Goal: Information Seeking & Learning: Understand process/instructions

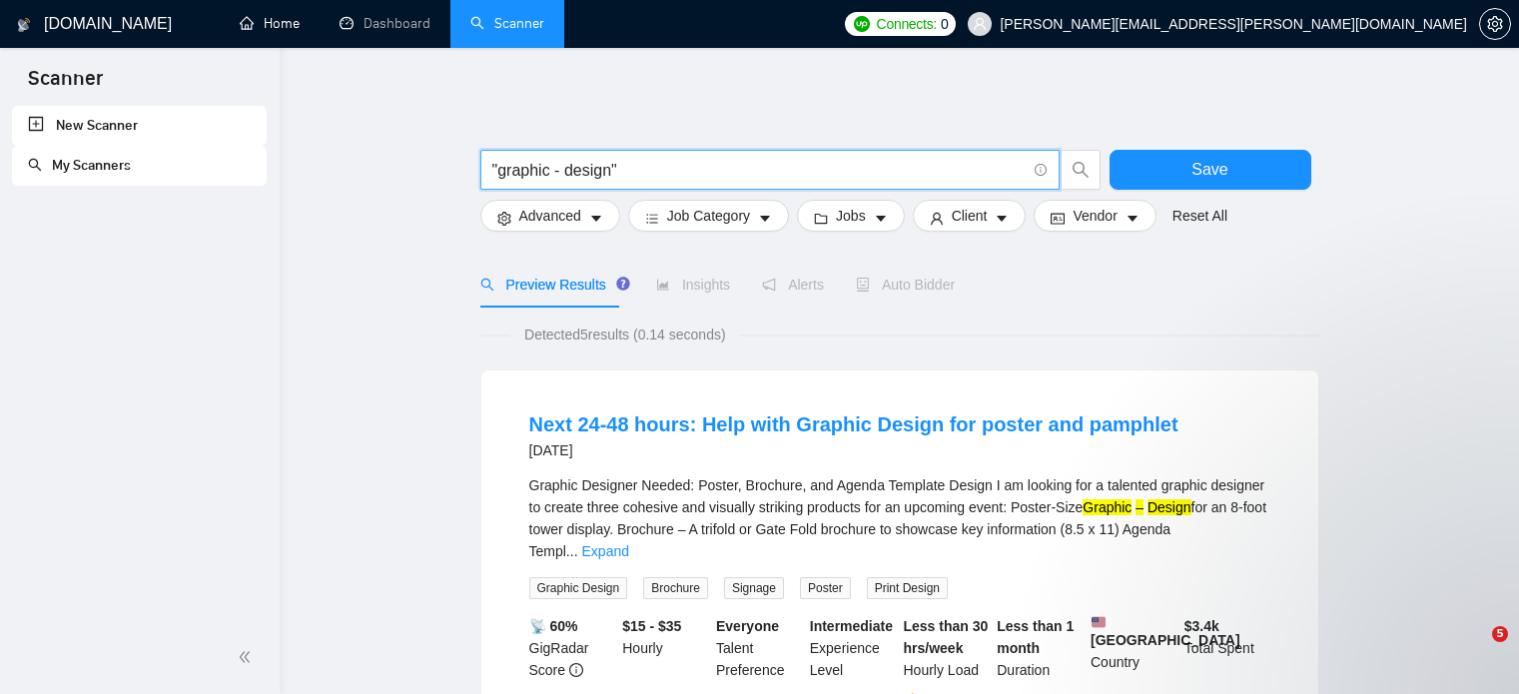
click at [280, 24] on link "Home" at bounding box center [270, 23] width 60 height 17
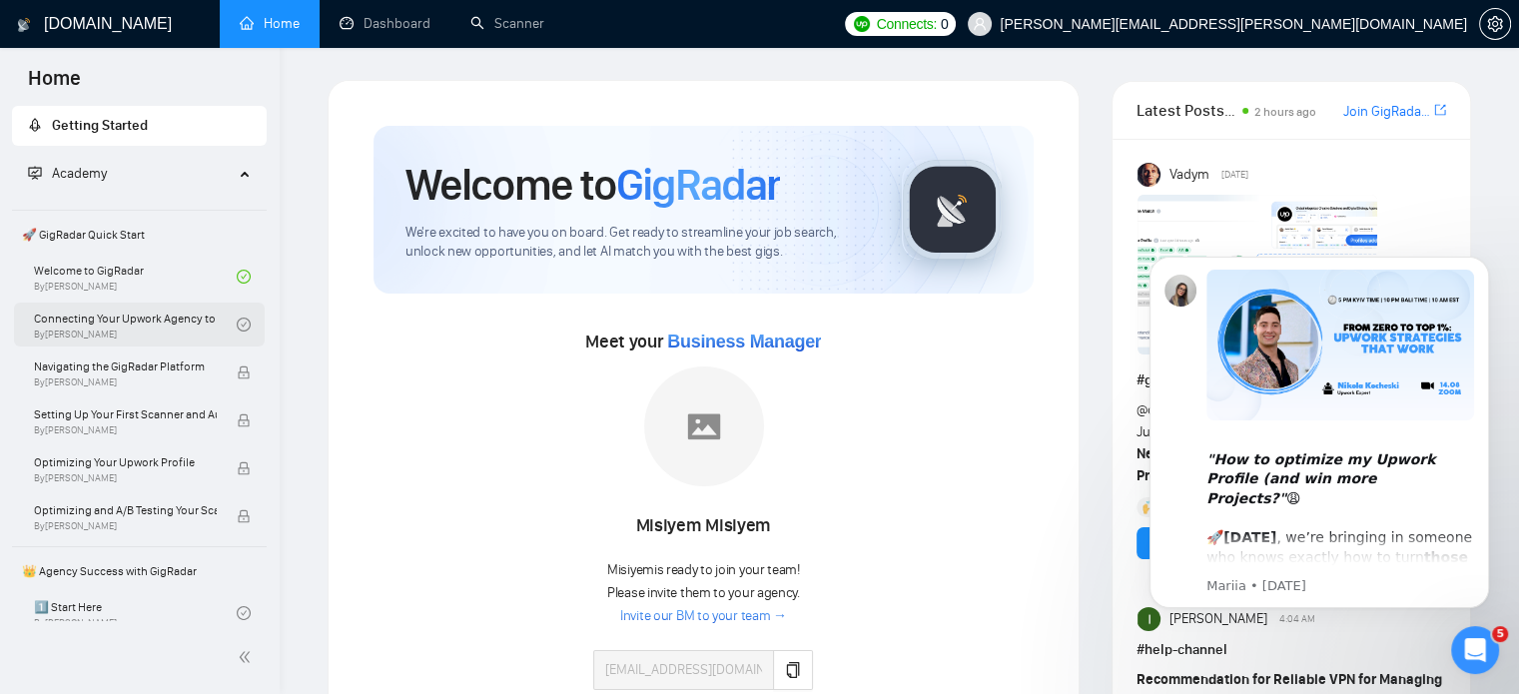
click at [162, 331] on link "Connecting Your Upwork Agency to GigRadar By [PERSON_NAME]" at bounding box center [135, 325] width 203 height 44
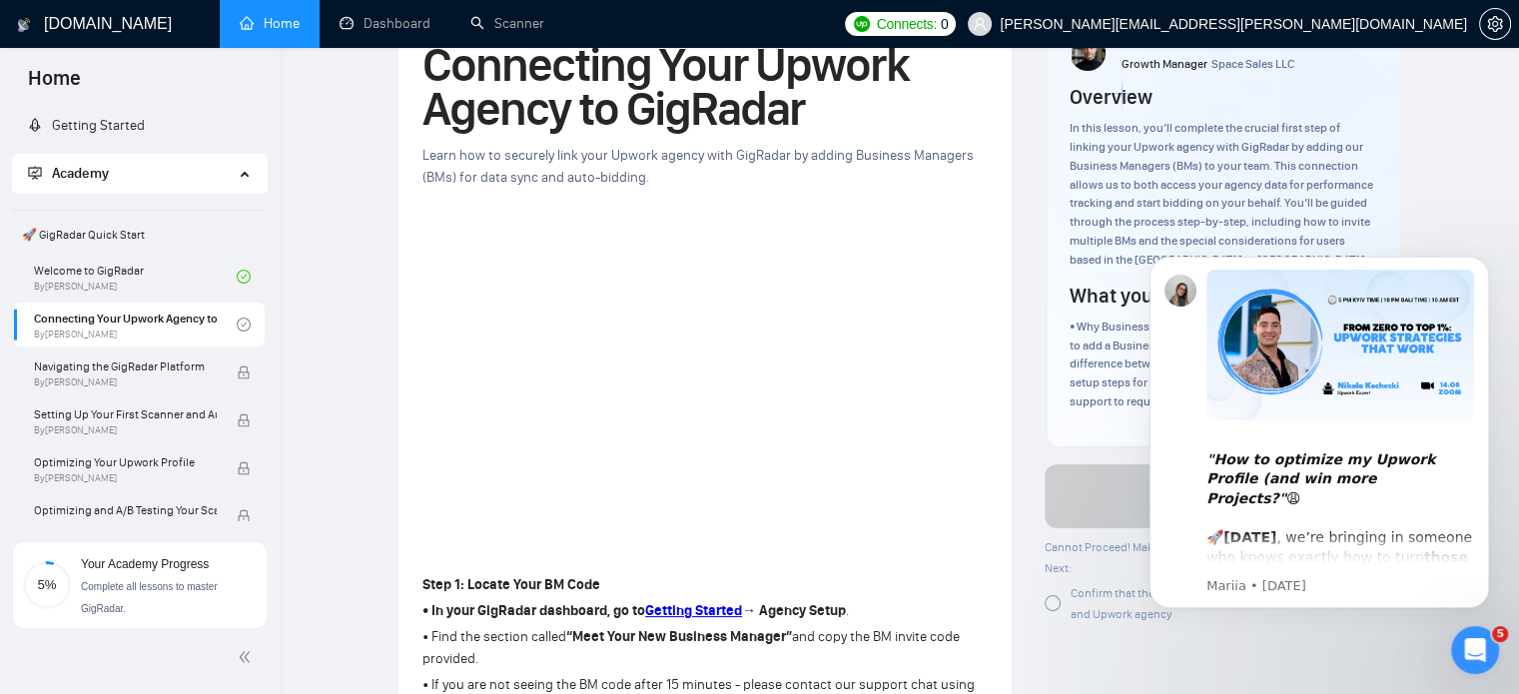
scroll to position [156, 0]
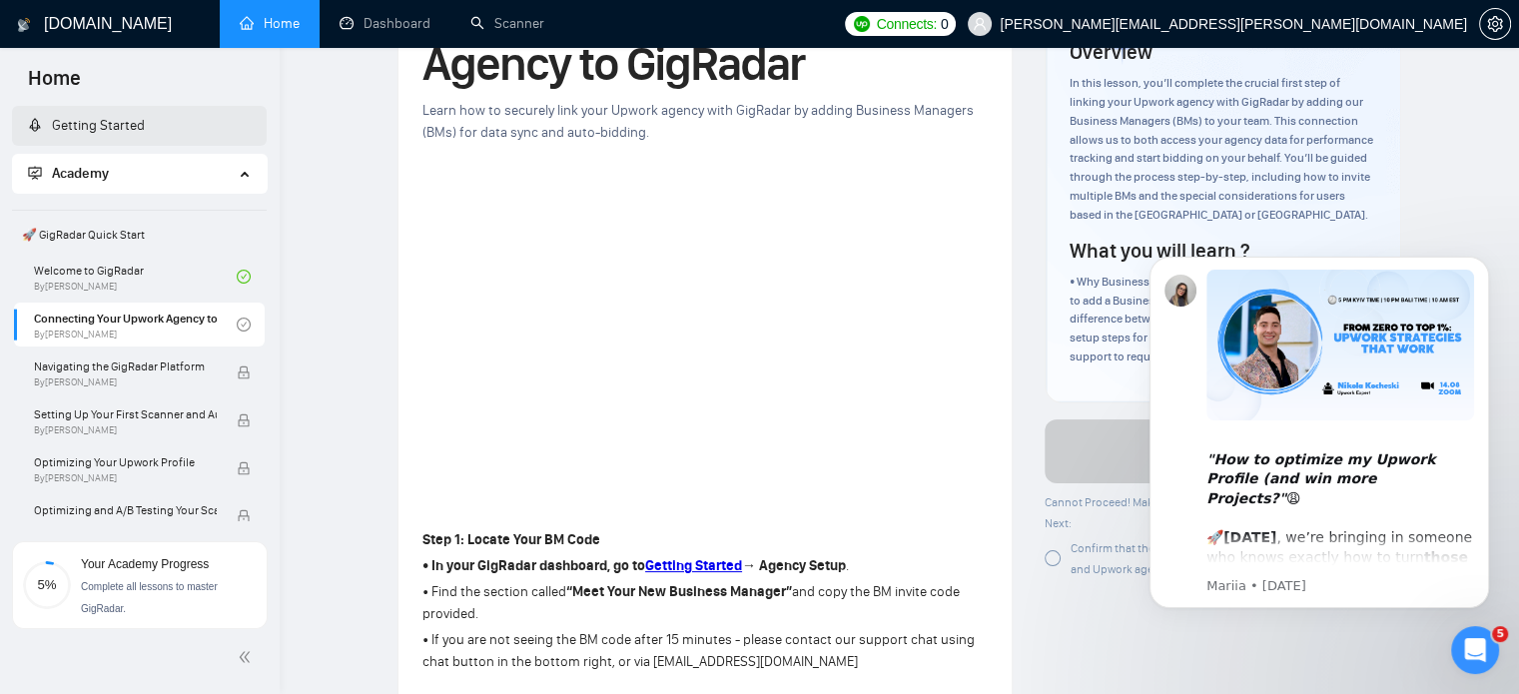
click at [114, 126] on link "Getting Started" at bounding box center [86, 125] width 117 height 17
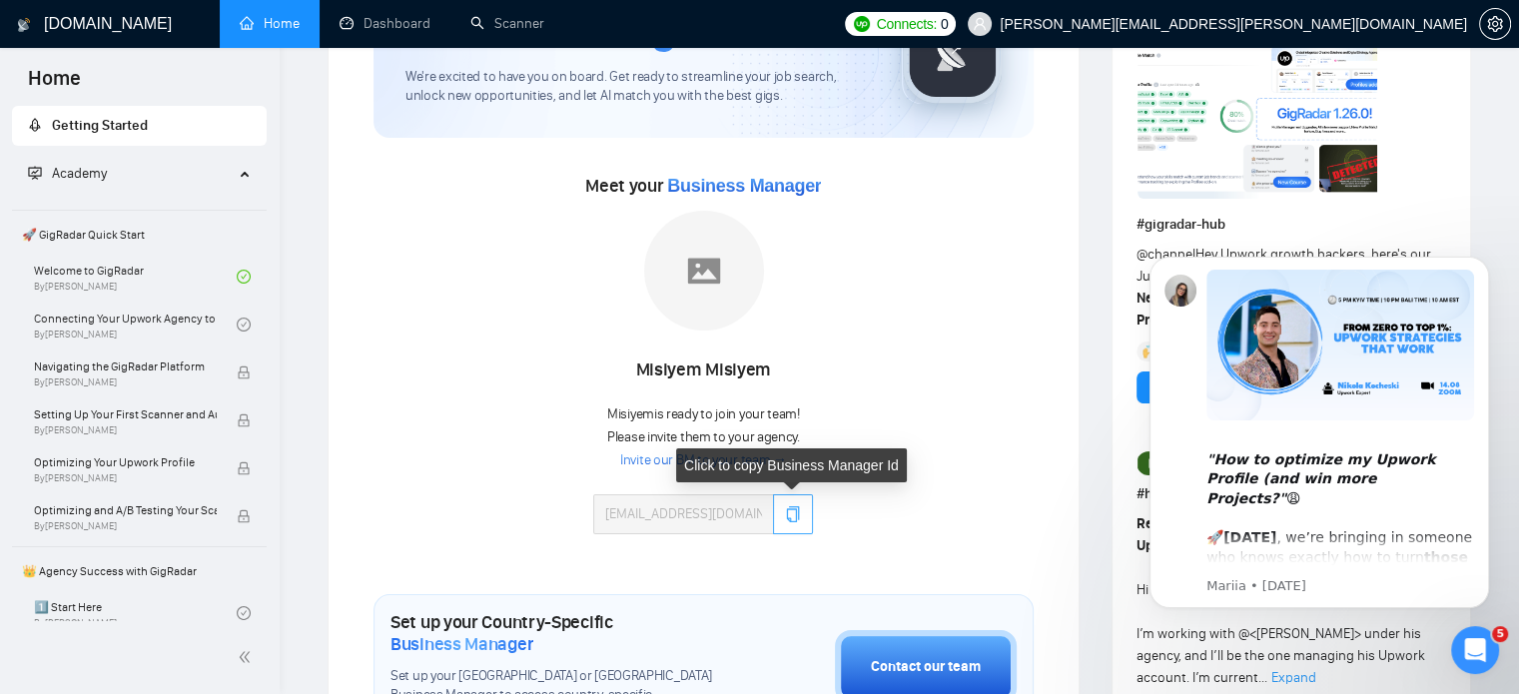
click at [794, 521] on button "button" at bounding box center [793, 514] width 40 height 40
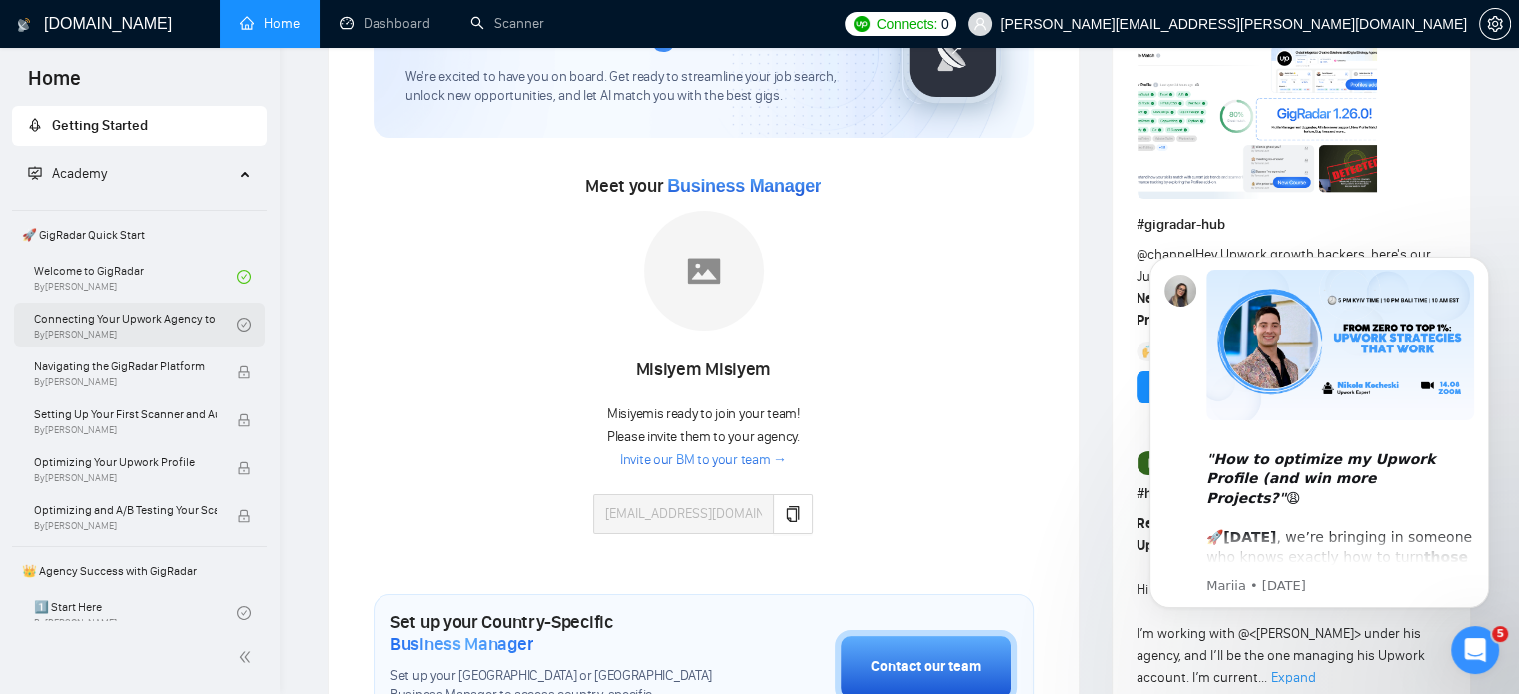
click at [136, 336] on link "Connecting Your Upwork Agency to GigRadar By [PERSON_NAME]" at bounding box center [135, 325] width 203 height 44
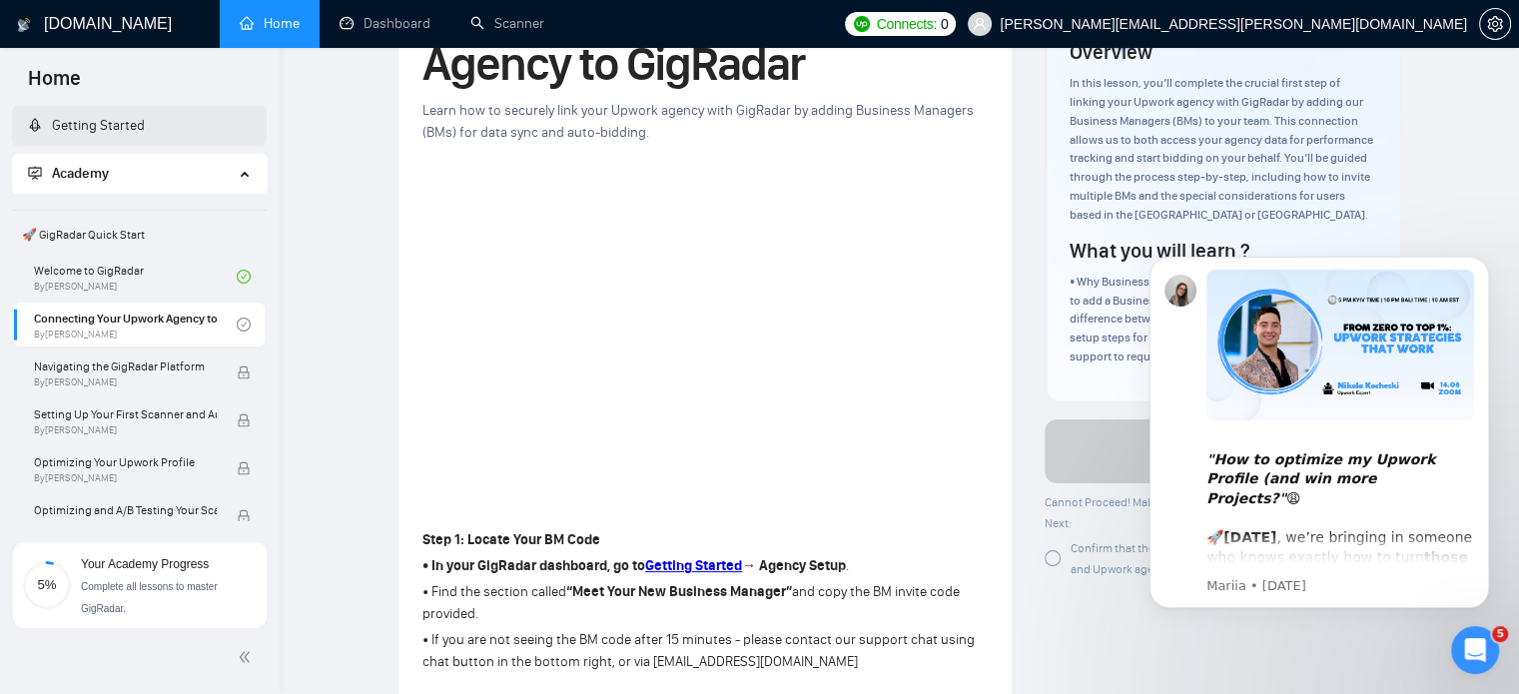
click at [59, 83] on span "Home" at bounding box center [54, 85] width 85 height 42
click at [87, 20] on h1 "[DOMAIN_NAME]" at bounding box center [108, 24] width 128 height 48
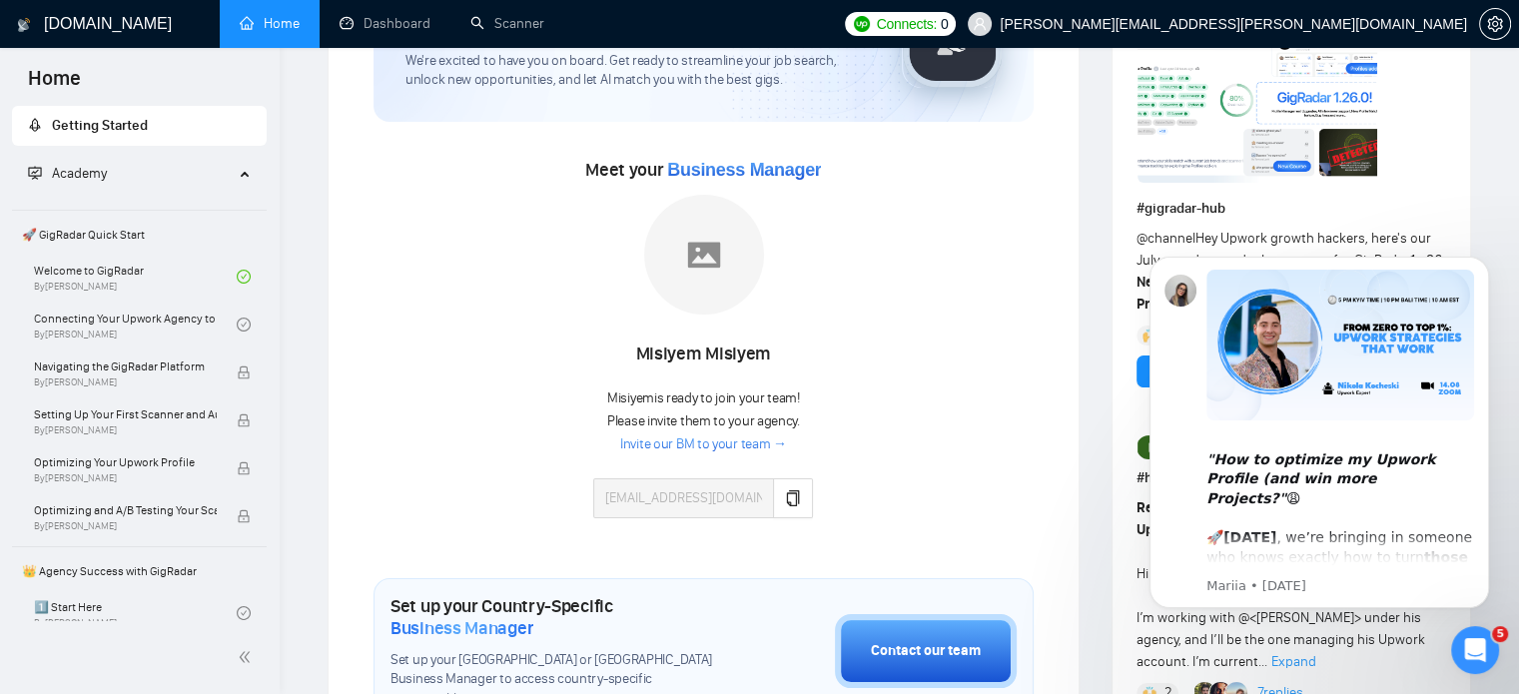
scroll to position [176, 0]
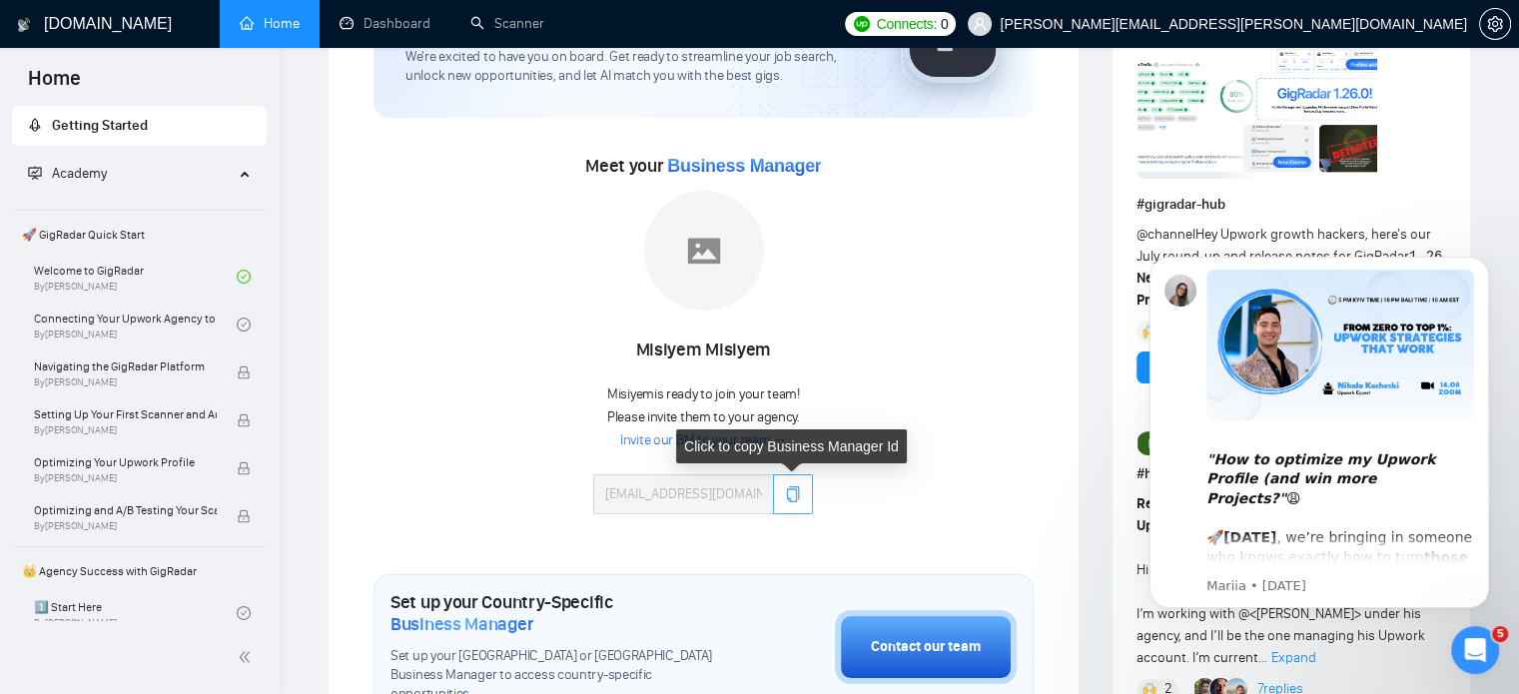
click at [787, 491] on icon "copy" at bounding box center [793, 494] width 13 height 16
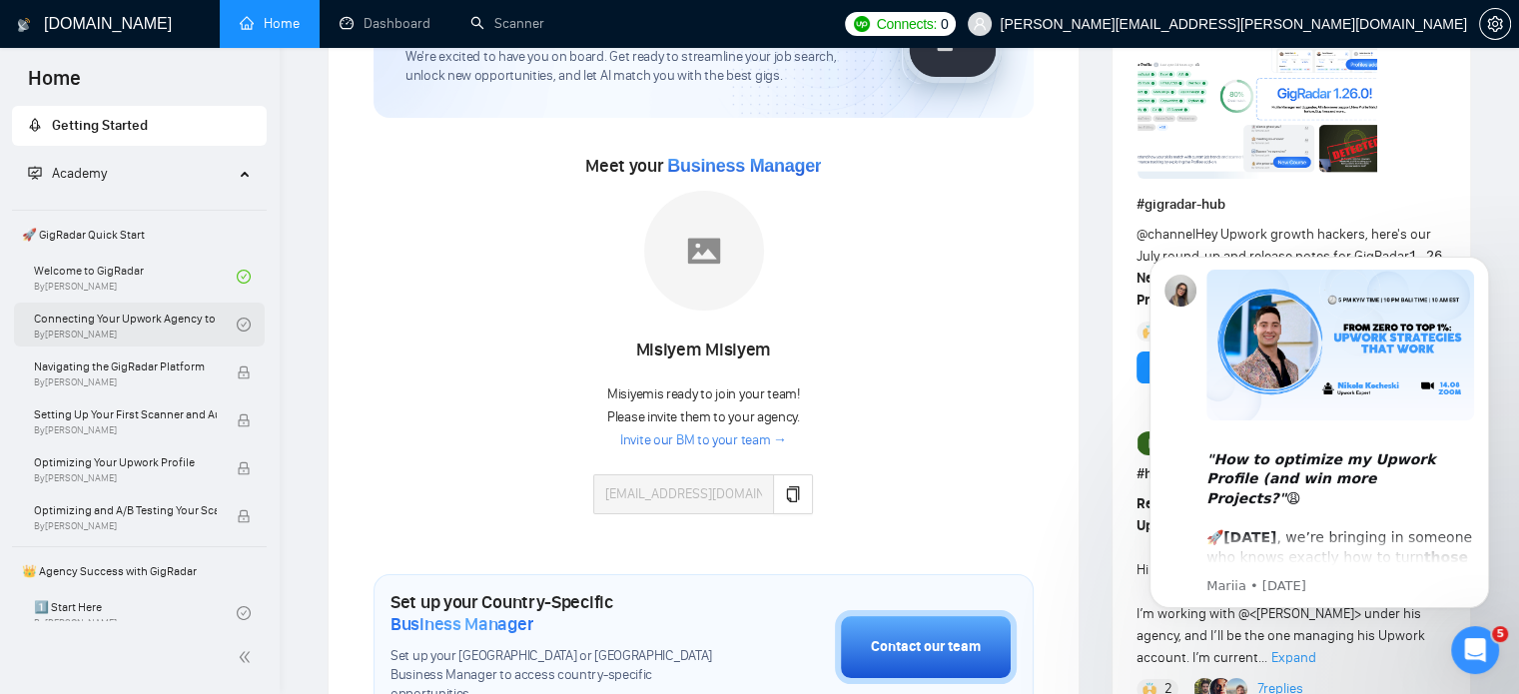
click at [136, 328] on link "Connecting Your Upwork Agency to GigRadar By [PERSON_NAME]" at bounding box center [135, 325] width 203 height 44
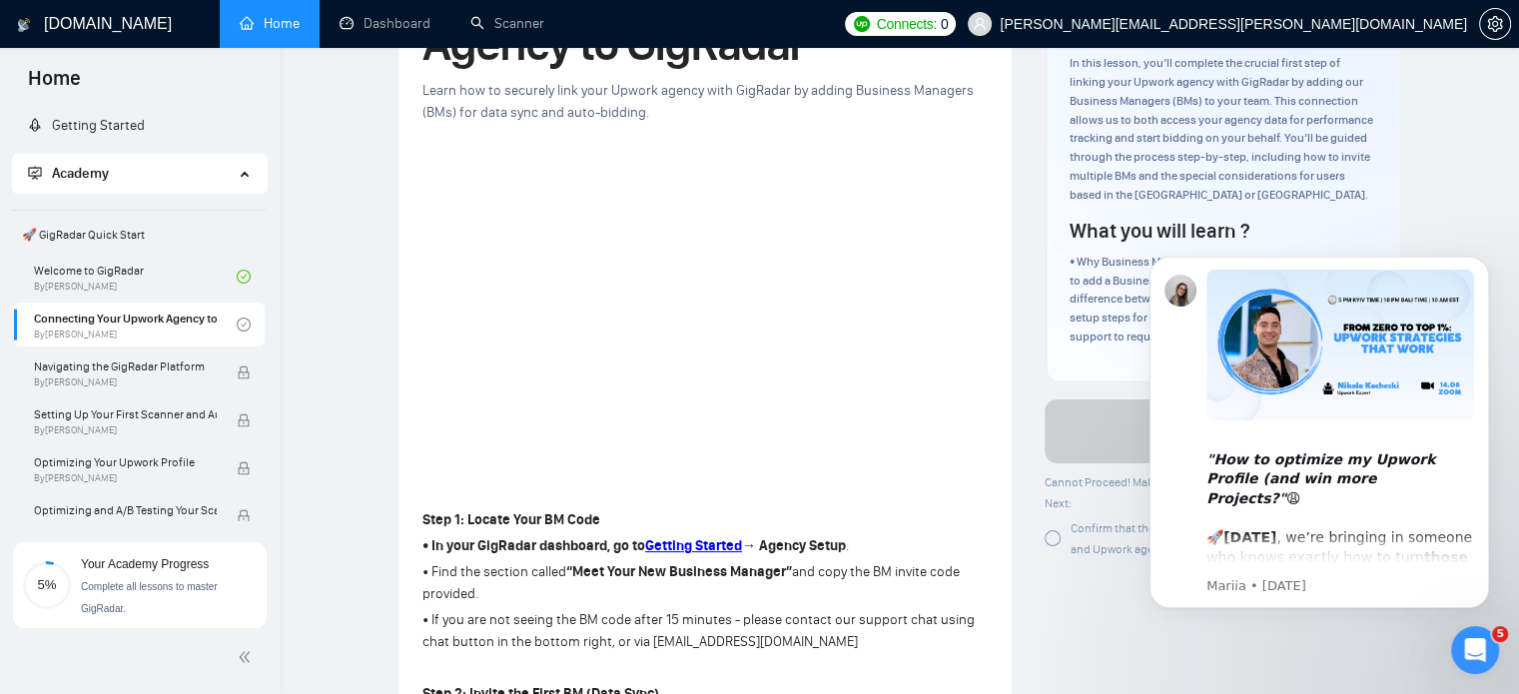
click at [273, 15] on link "Home" at bounding box center [270, 23] width 60 height 17
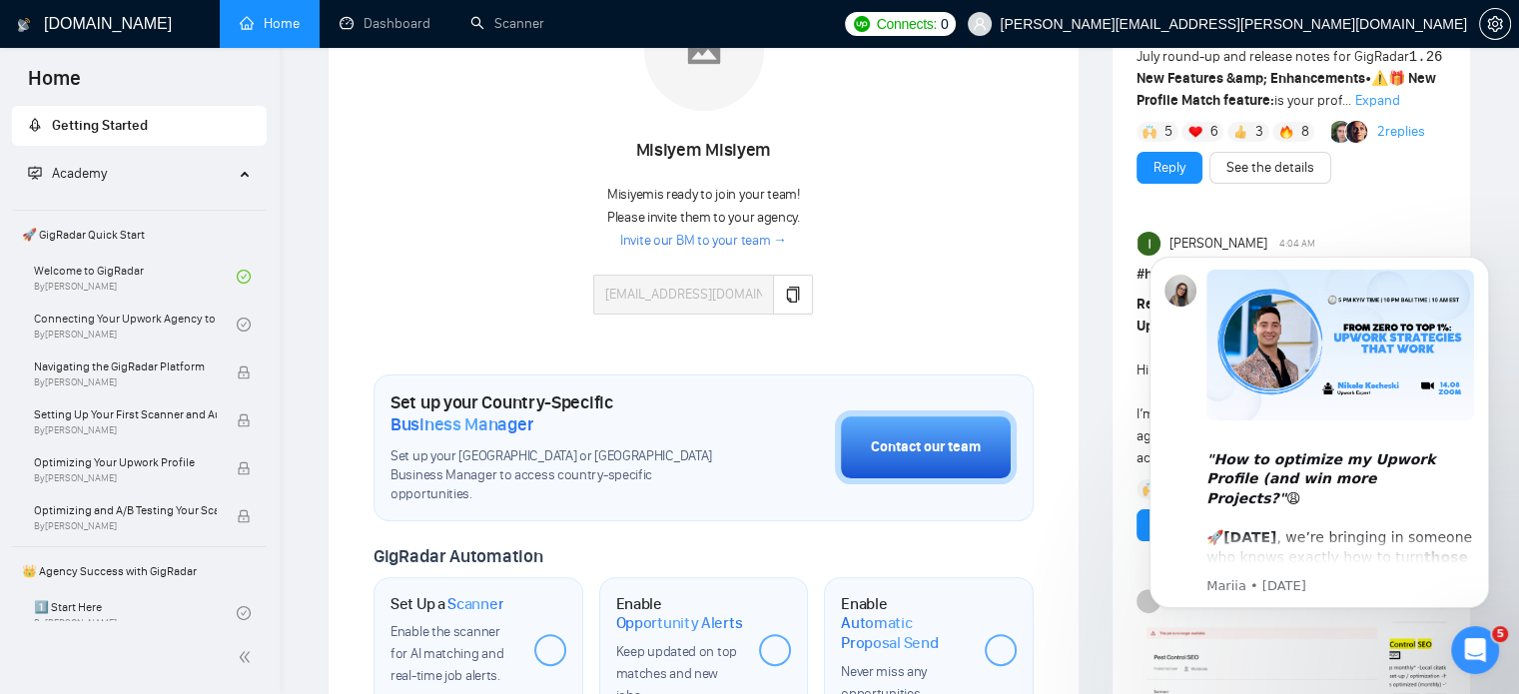
scroll to position [378, 0]
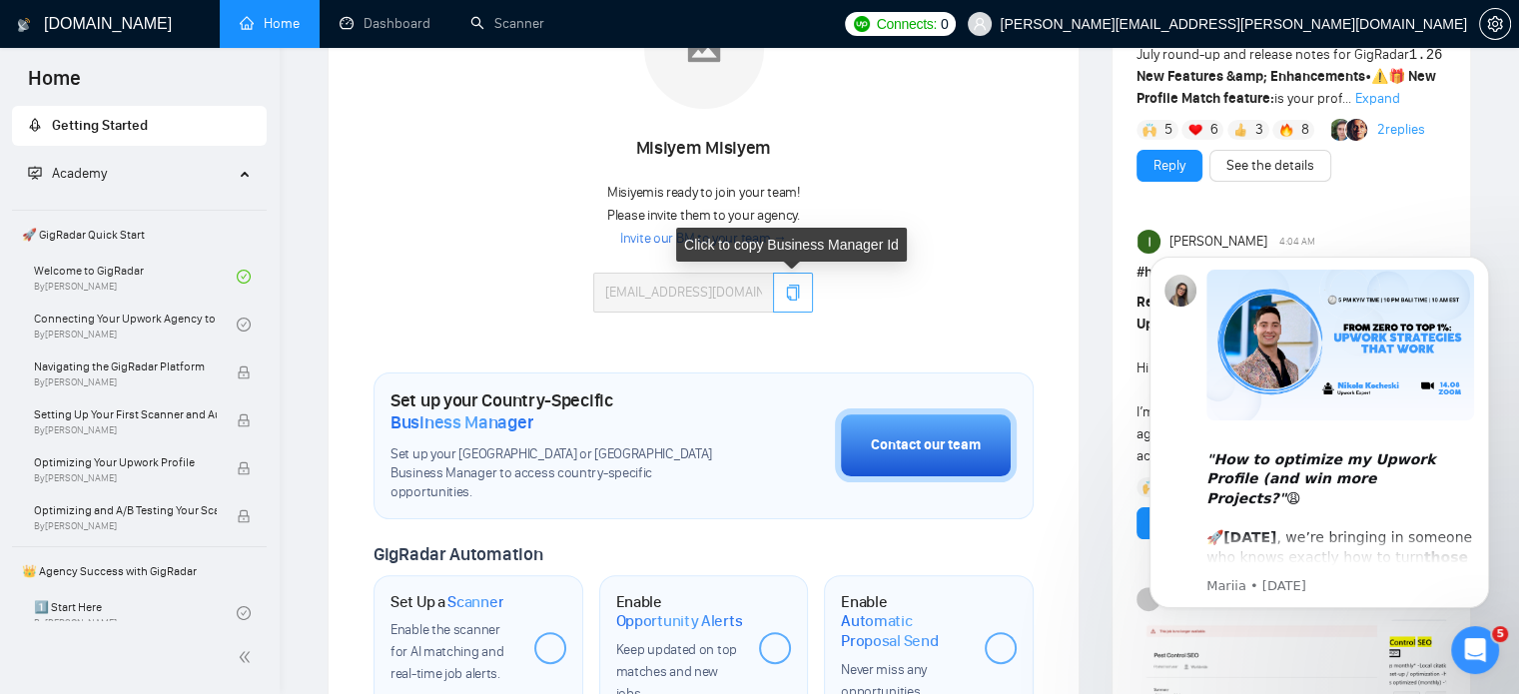
click at [806, 297] on button "button" at bounding box center [793, 293] width 40 height 40
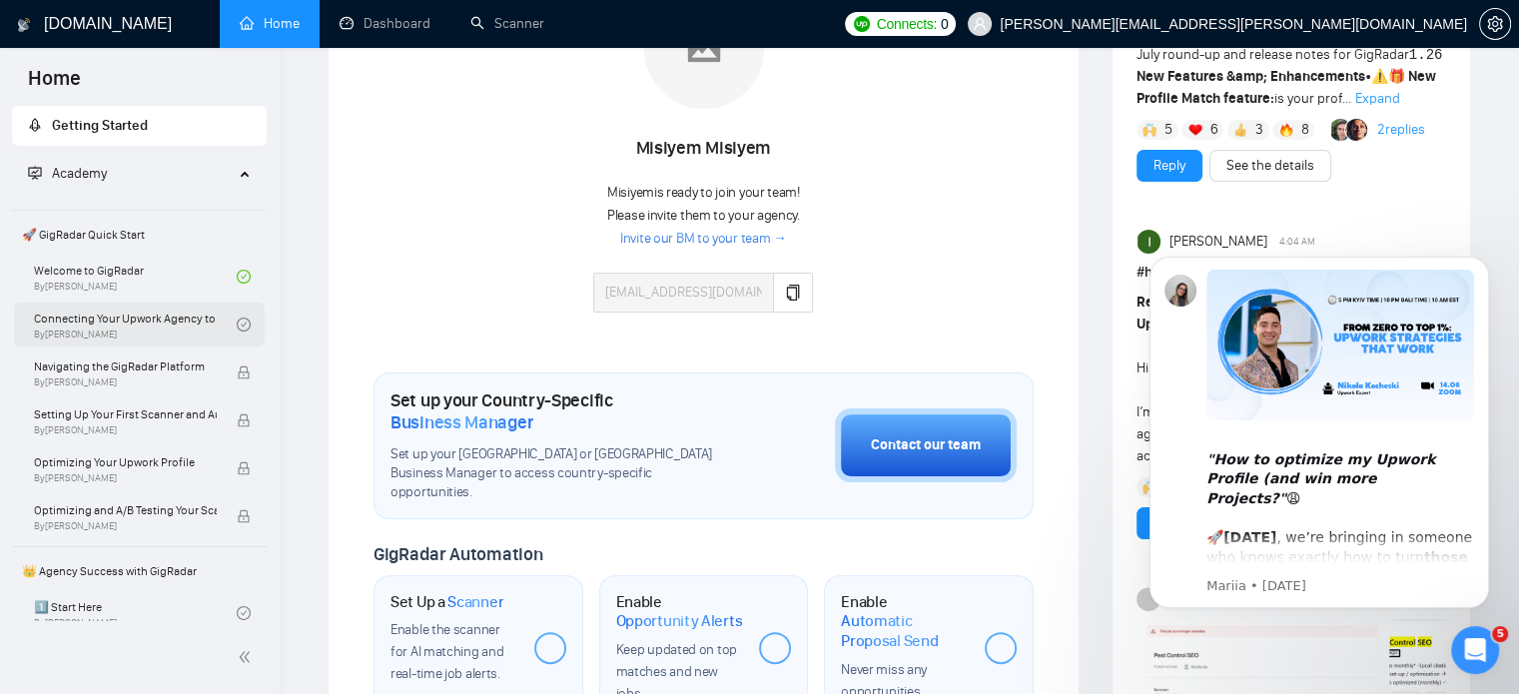
click at [132, 321] on link "Connecting Your Upwork Agency to GigRadar By [PERSON_NAME]" at bounding box center [135, 325] width 203 height 44
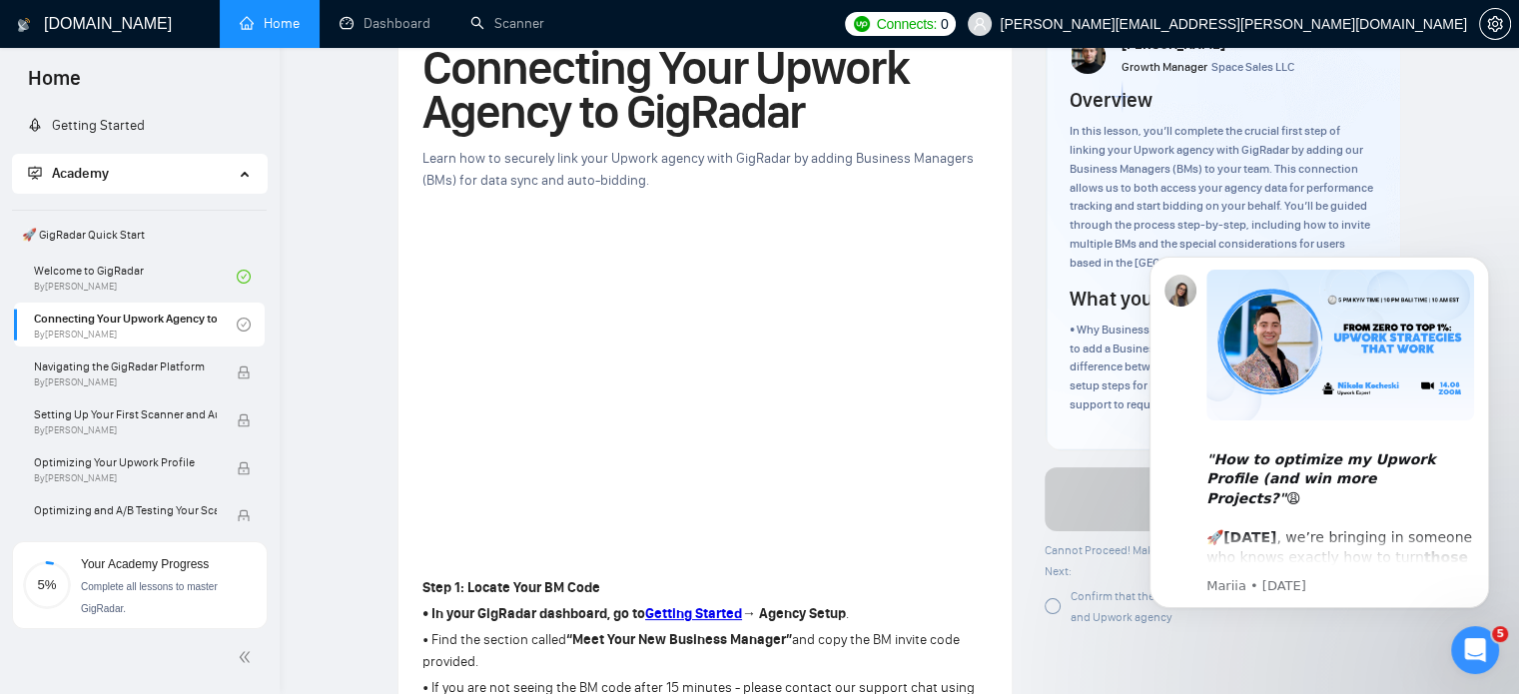
scroll to position [72, 0]
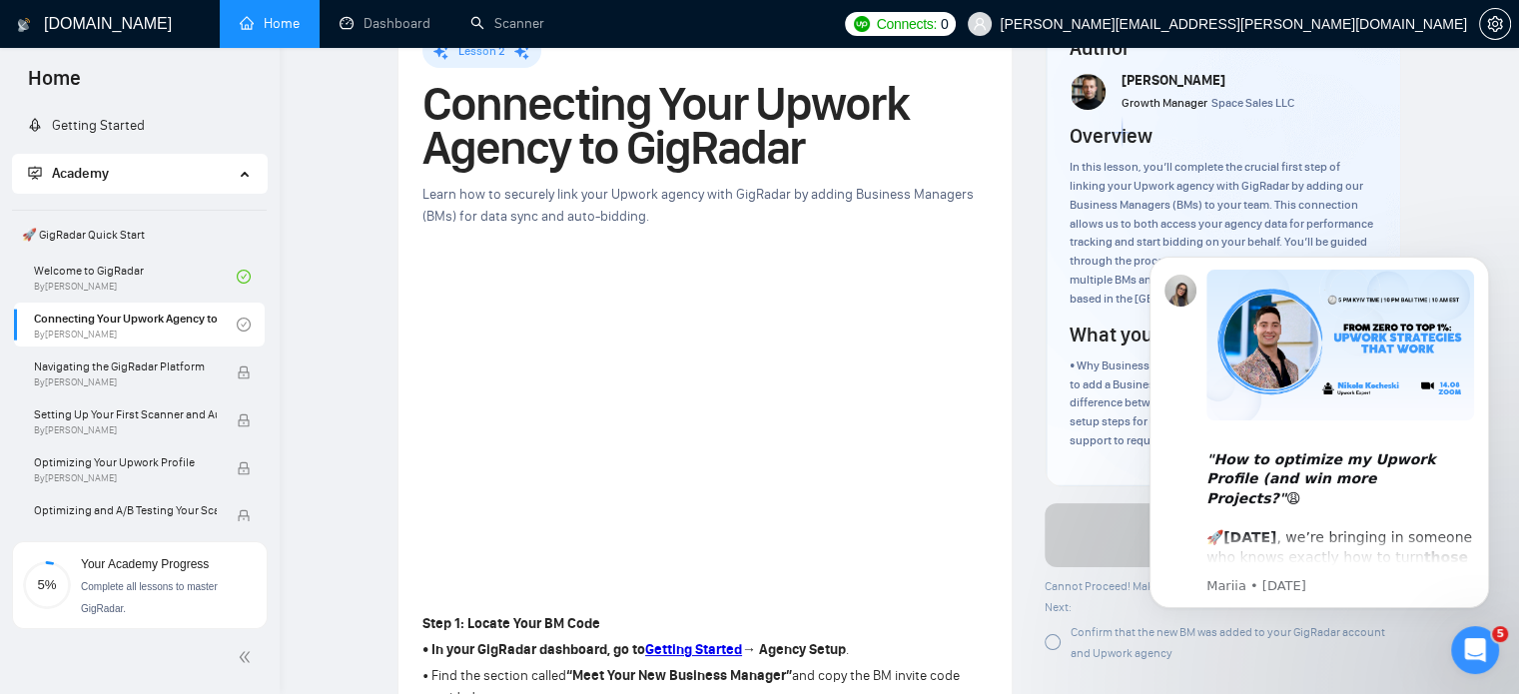
click at [52, 74] on span "Home" at bounding box center [54, 85] width 85 height 42
click at [68, 74] on span "Home" at bounding box center [54, 85] width 85 height 42
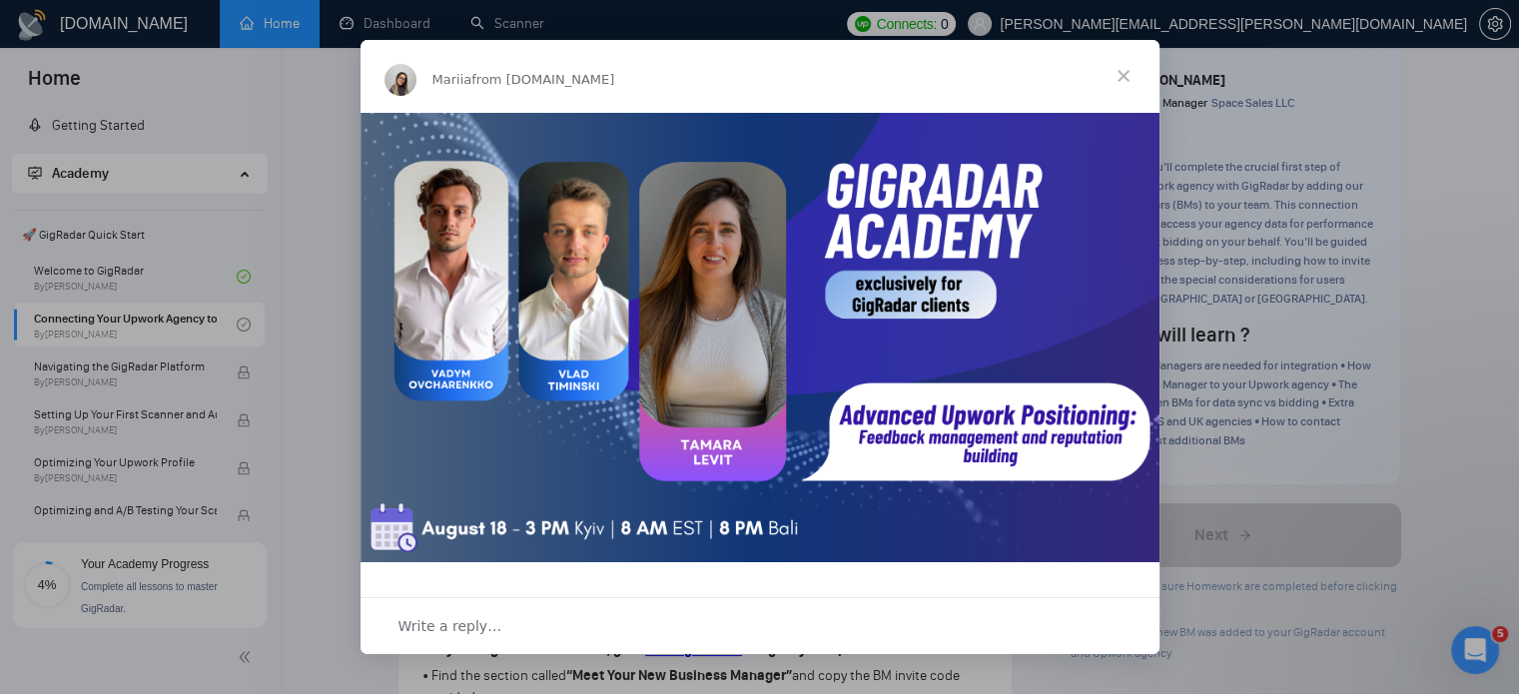
click at [1035, 264] on img "Intercom messenger" at bounding box center [760, 338] width 799 height 450
click at [1127, 81] on span "Close" at bounding box center [1124, 76] width 72 height 72
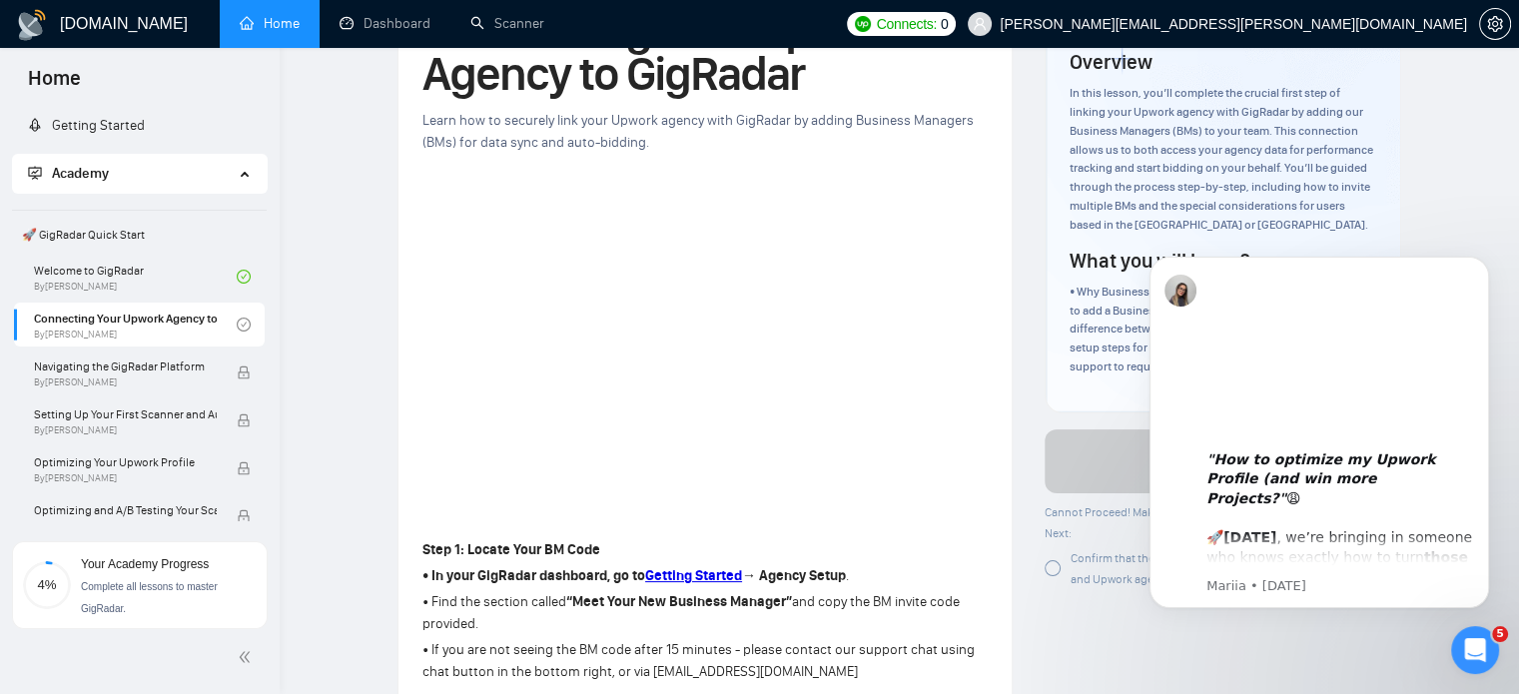
scroll to position [147, 0]
